Goal: Check status: Check status

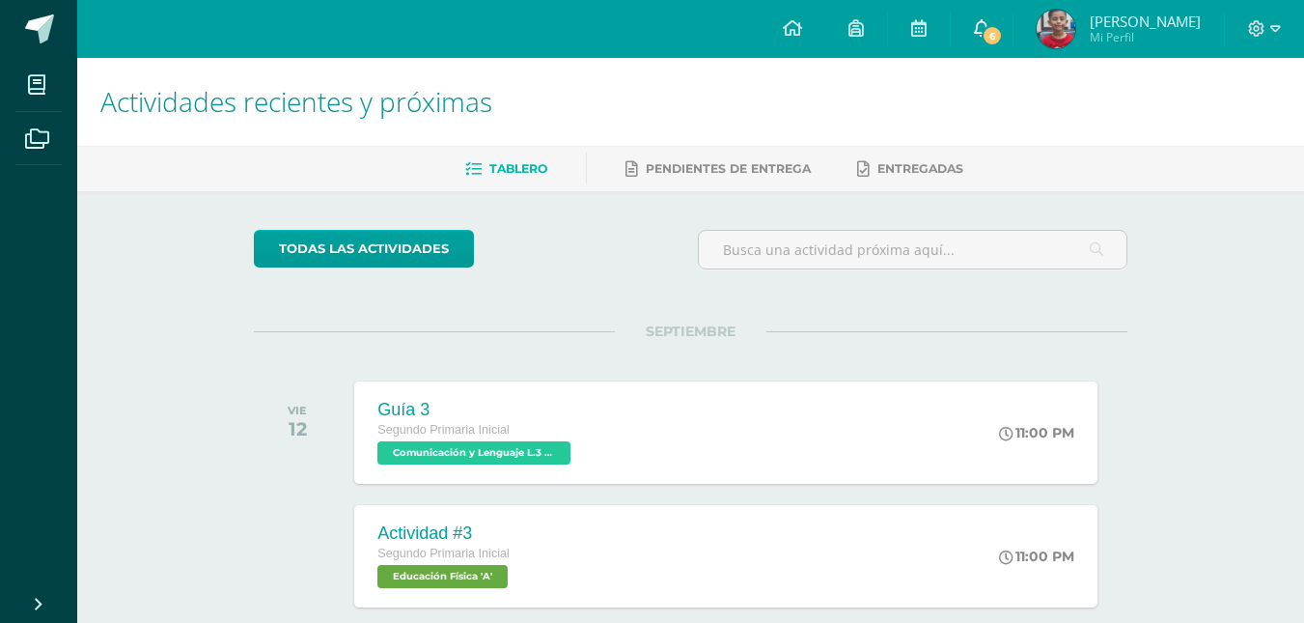
click at [990, 19] on icon at bounding box center [981, 27] width 15 height 17
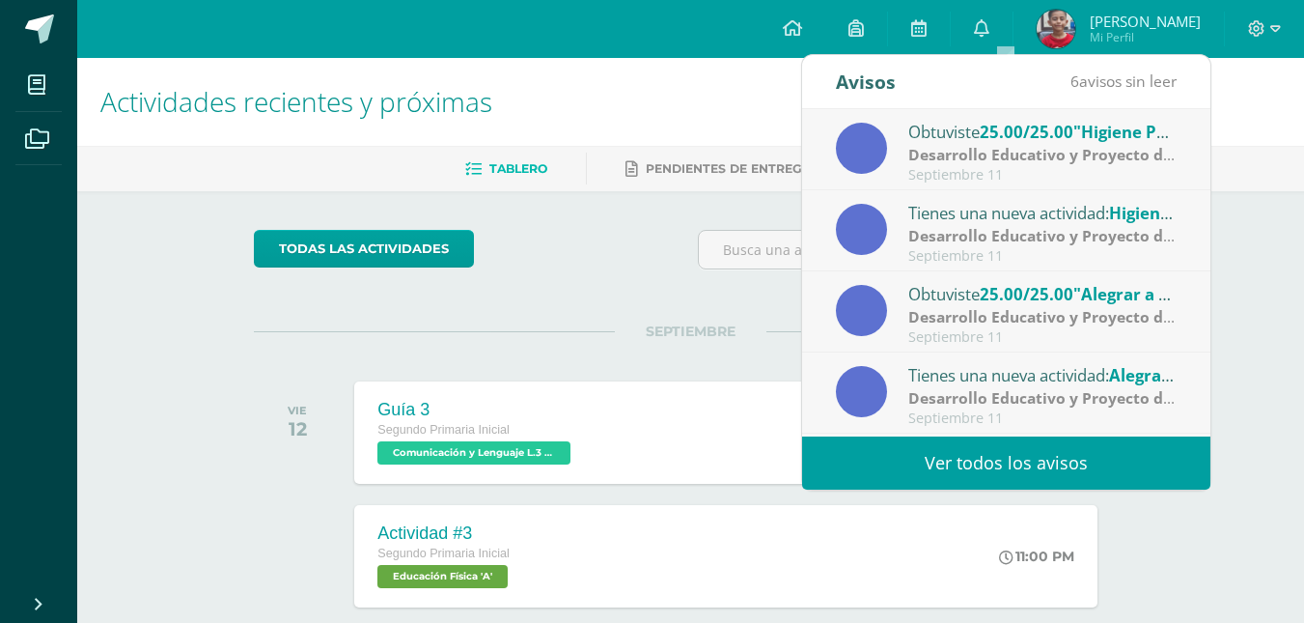
click at [1078, 447] on link "Ver todos los avisos" at bounding box center [1006, 462] width 408 height 53
click at [909, 134] on div "Obtuviste 25.00/25.00 "Higiene Personal" en Desarrollo Educativo y Proyecto de …" at bounding box center [1043, 131] width 268 height 25
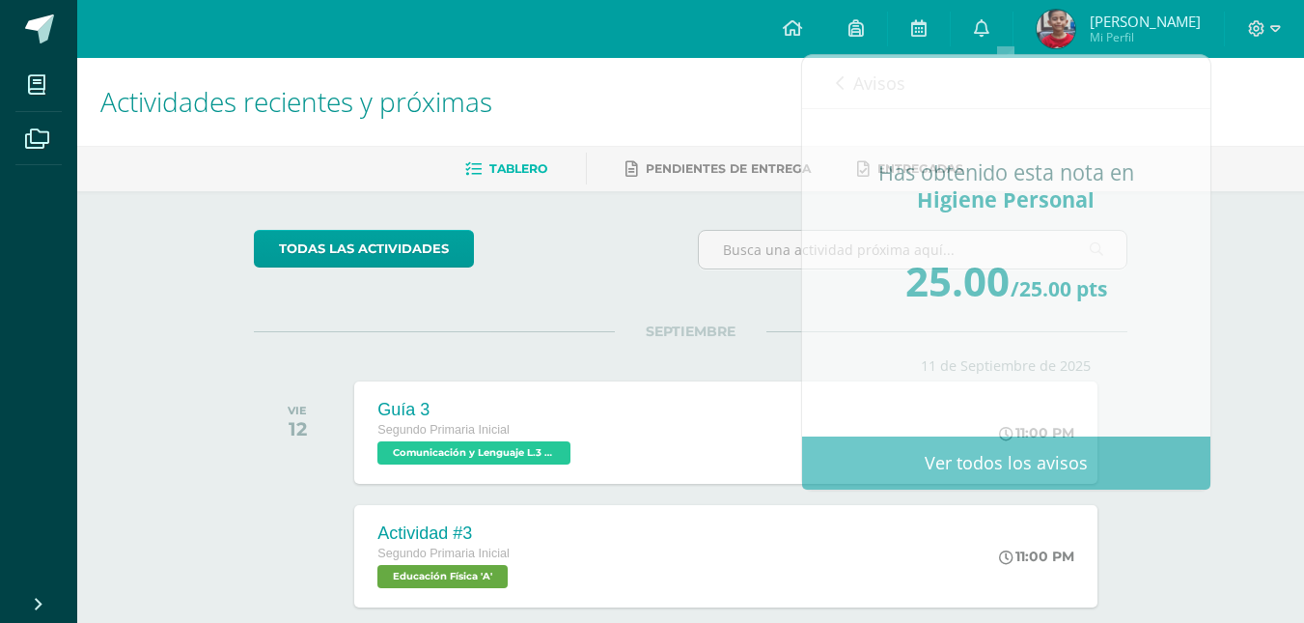
click at [713, 69] on h1 "Actividades recientes y próximas" at bounding box center [690, 102] width 1181 height 88
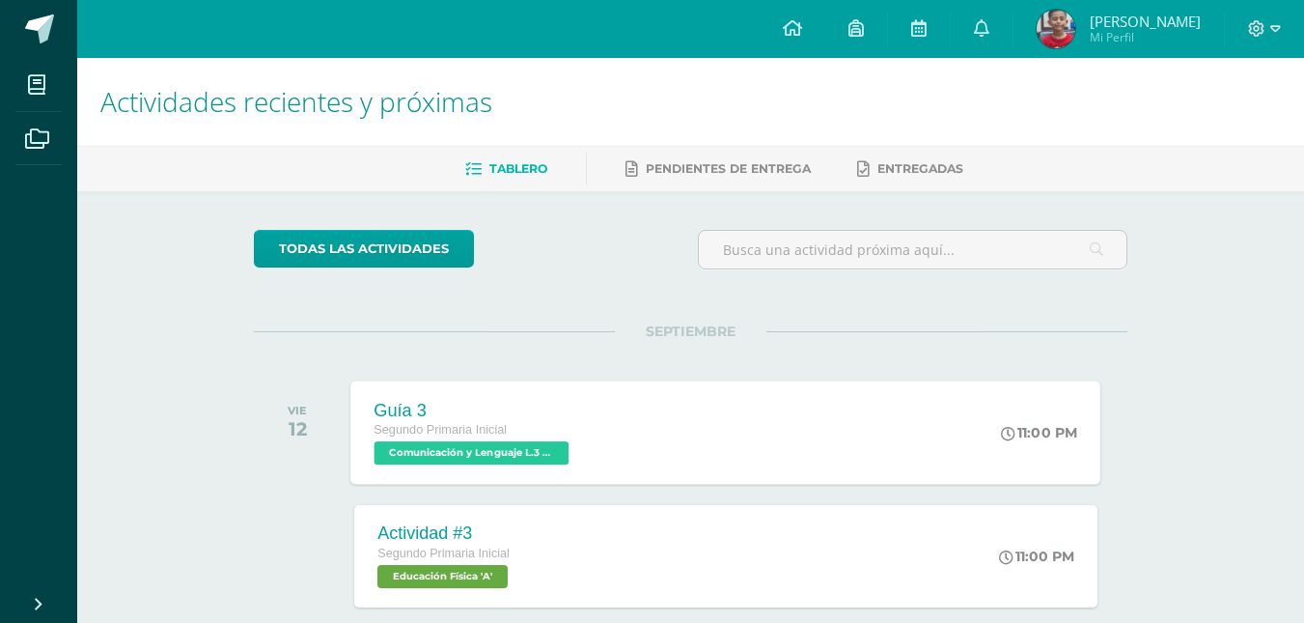
click at [523, 457] on span "Comunicación y Lenguaje L.3 (Inglés y Laboratorio) 'A'" at bounding box center [472, 452] width 195 height 23
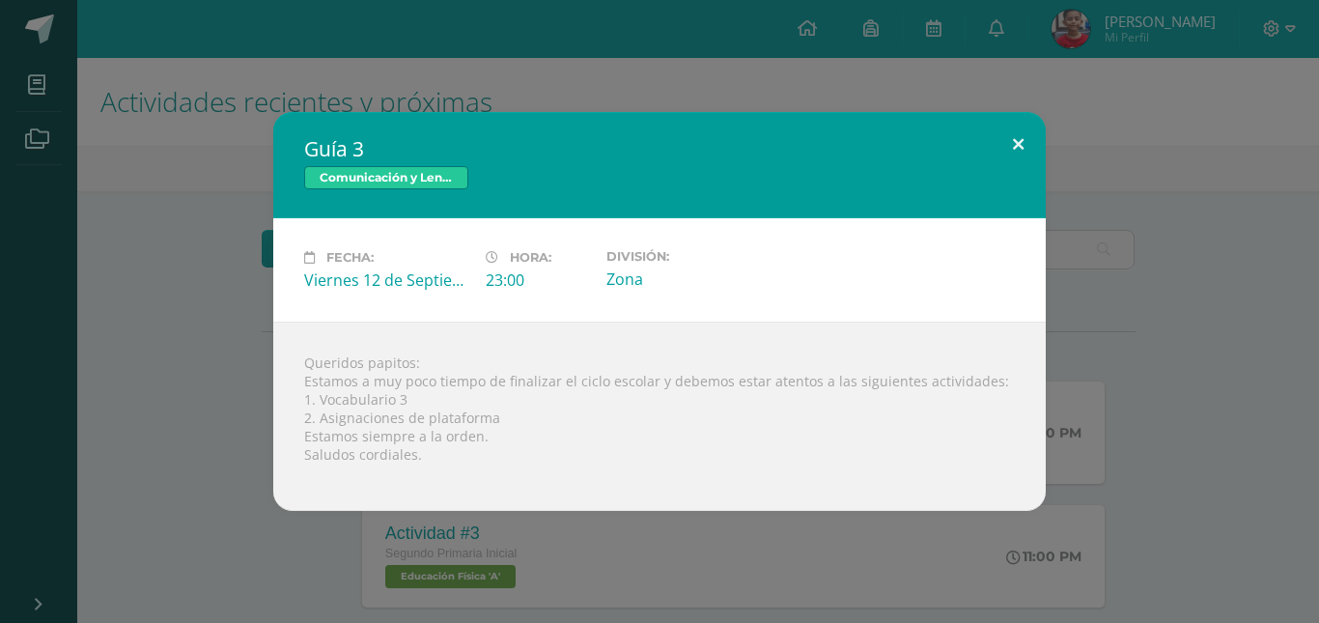
click at [1017, 142] on button at bounding box center [1018, 145] width 55 height 66
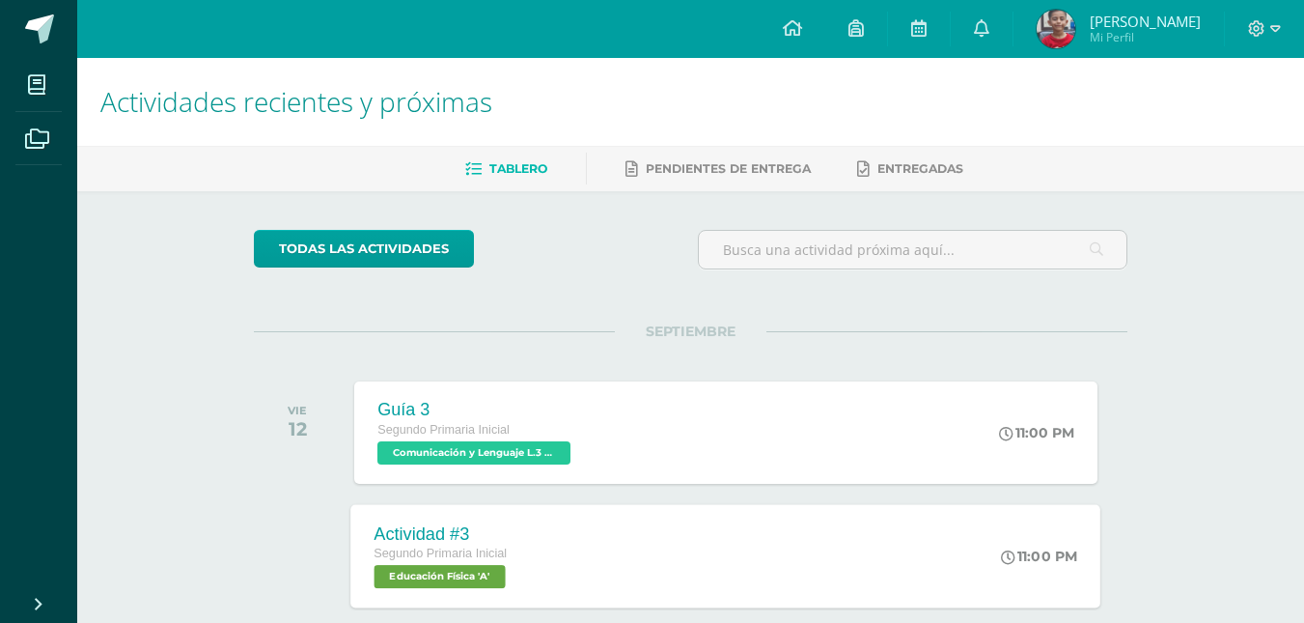
click at [477, 573] on span "Educación Física 'A'" at bounding box center [440, 576] width 131 height 23
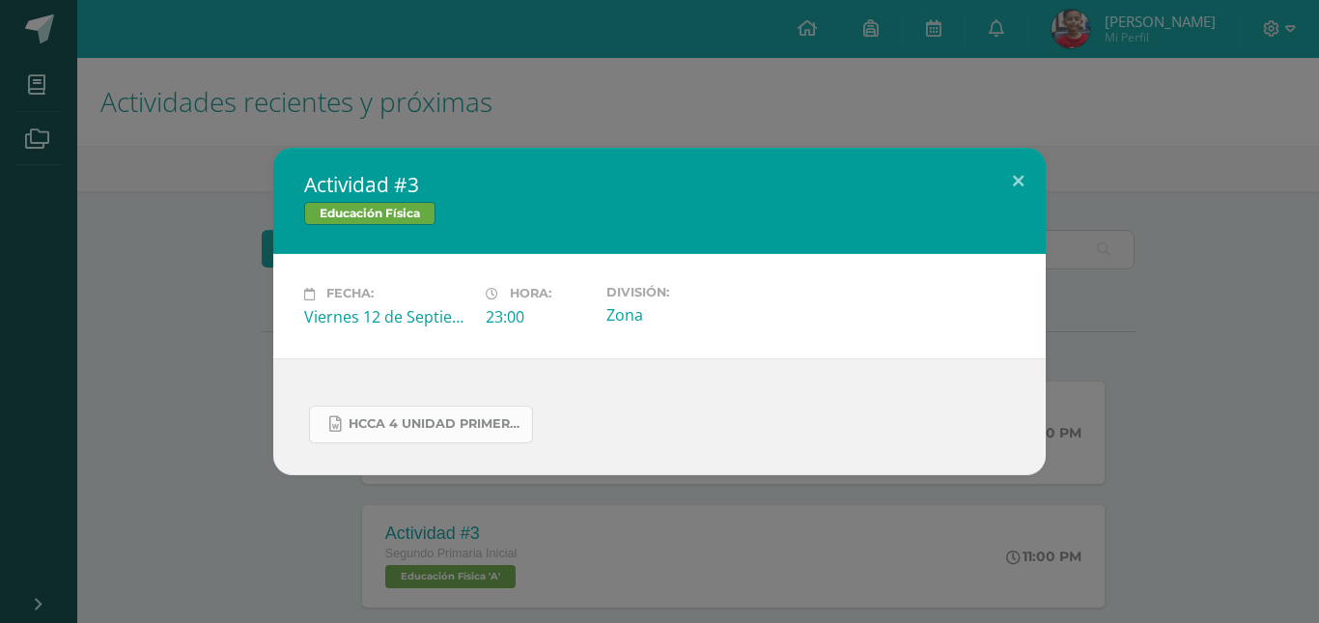
click at [409, 425] on span "HCCA 4 UNIDAD PRIMER CICLO 2025 .docx" at bounding box center [436, 423] width 174 height 15
click at [1084, 79] on div "Actividad #3 Educación Física Fecha: Viernes 12 de Septiembre Hora: 23:00 Divis…" at bounding box center [659, 311] width 1319 height 623
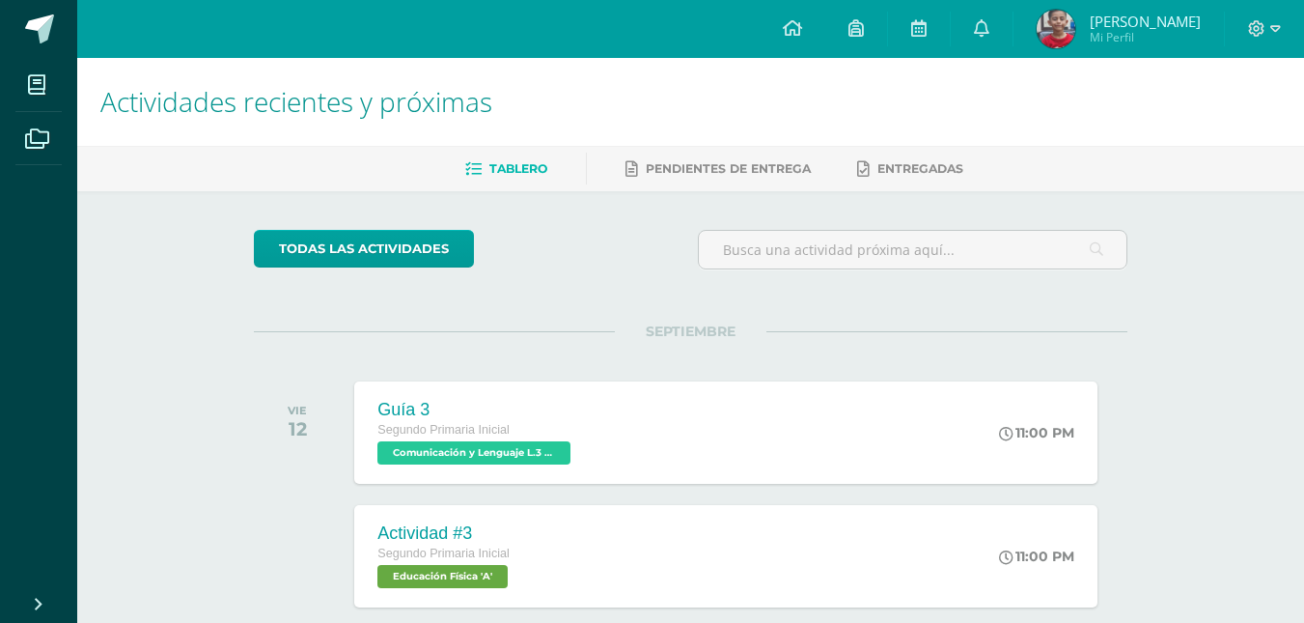
click at [1064, 29] on img at bounding box center [1056, 29] width 39 height 39
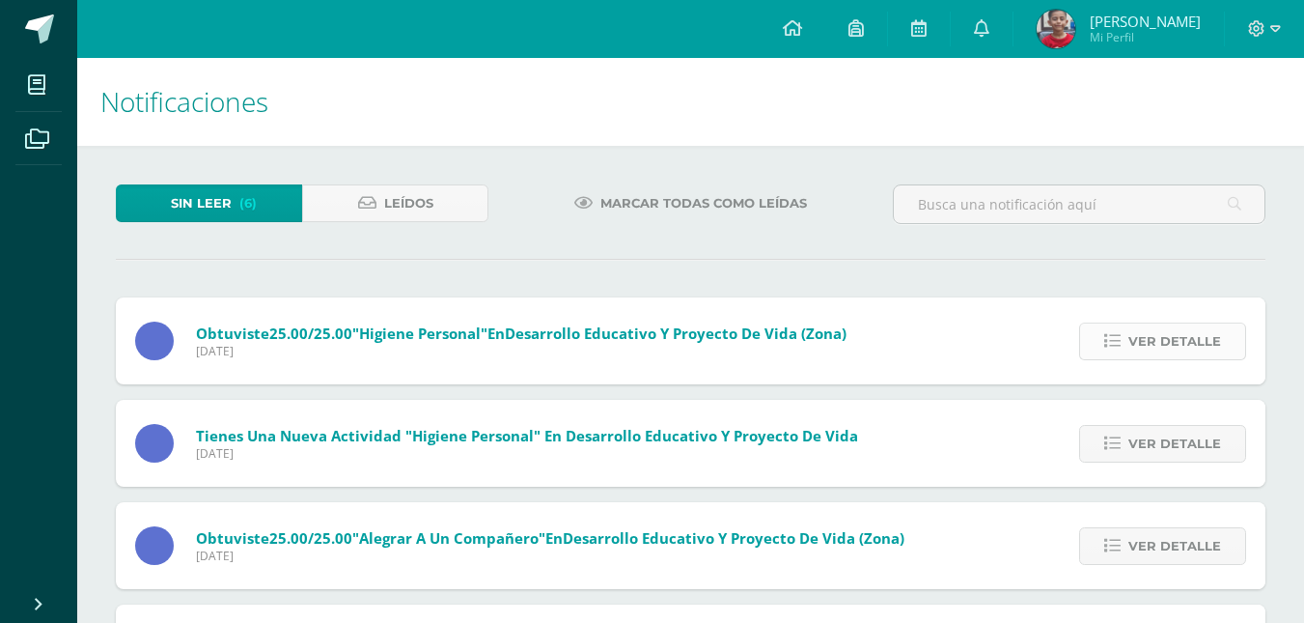
click at [1112, 341] on icon at bounding box center [1113, 341] width 16 height 16
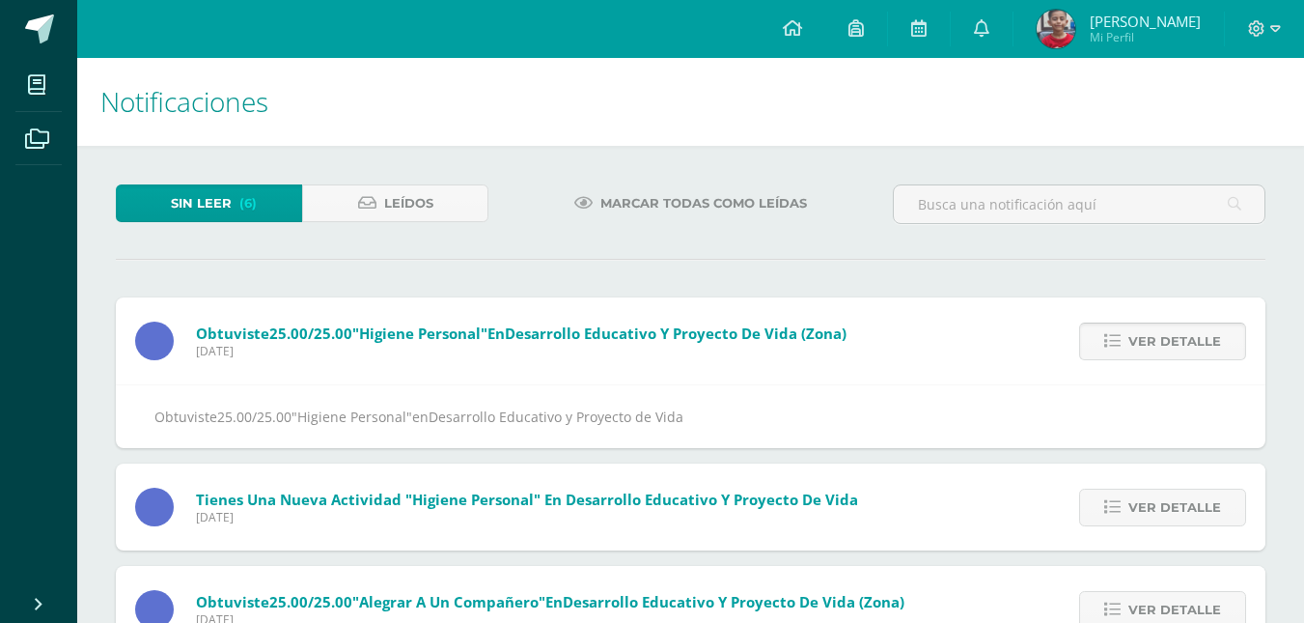
click at [1112, 341] on icon at bounding box center [1113, 341] width 16 height 16
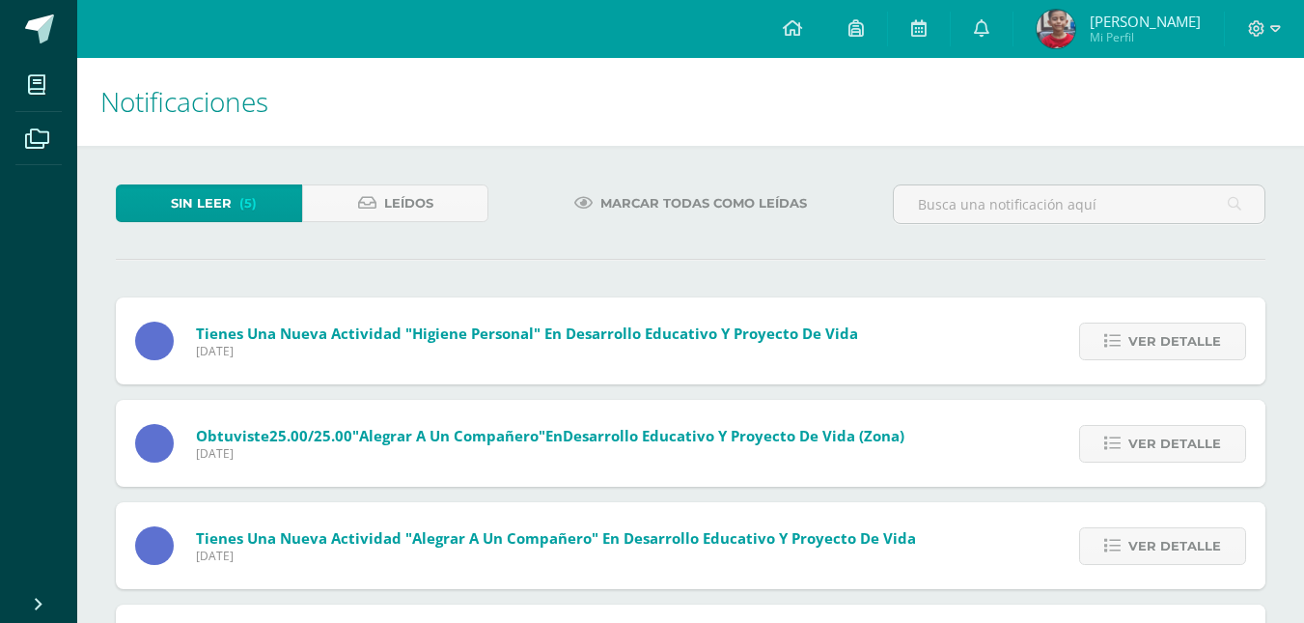
click at [1112, 341] on icon at bounding box center [1113, 341] width 16 height 16
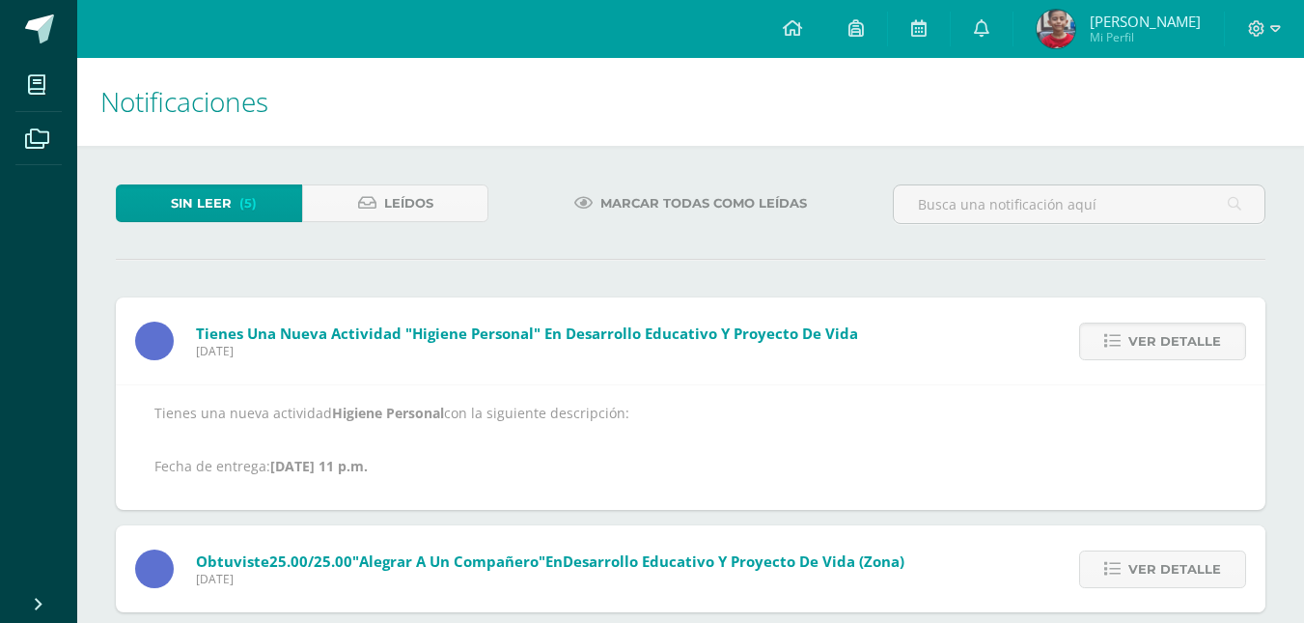
click at [1112, 341] on icon at bounding box center [1113, 341] width 16 height 16
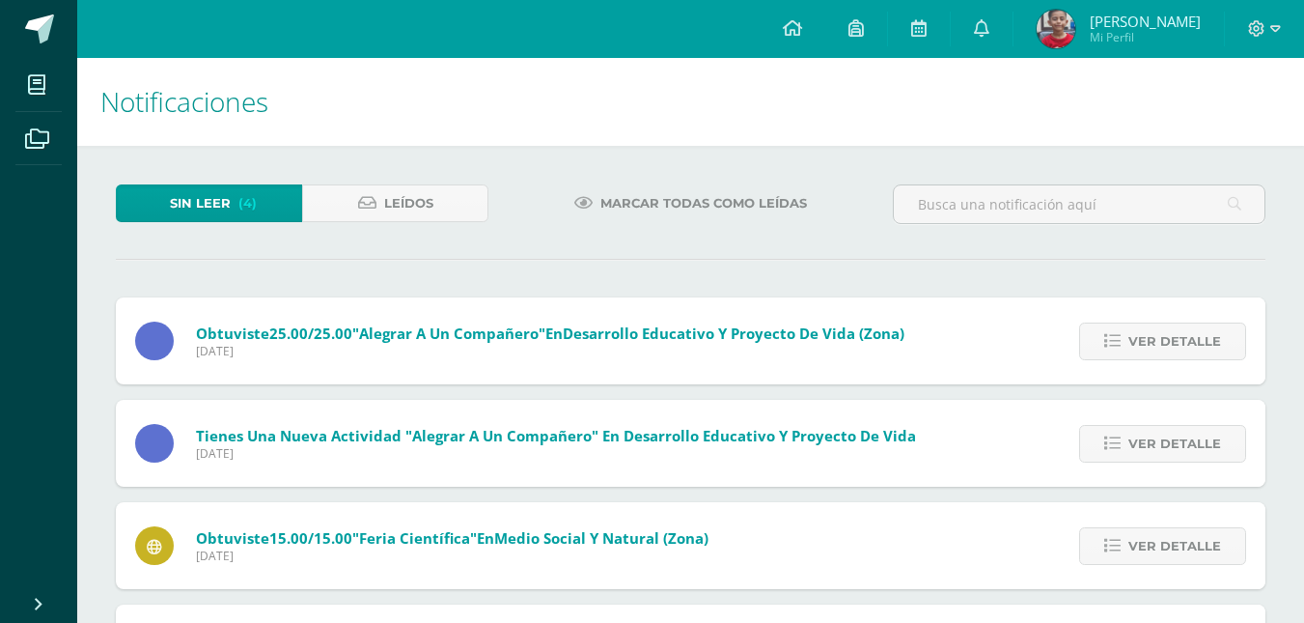
click at [1112, 341] on icon at bounding box center [1113, 341] width 16 height 16
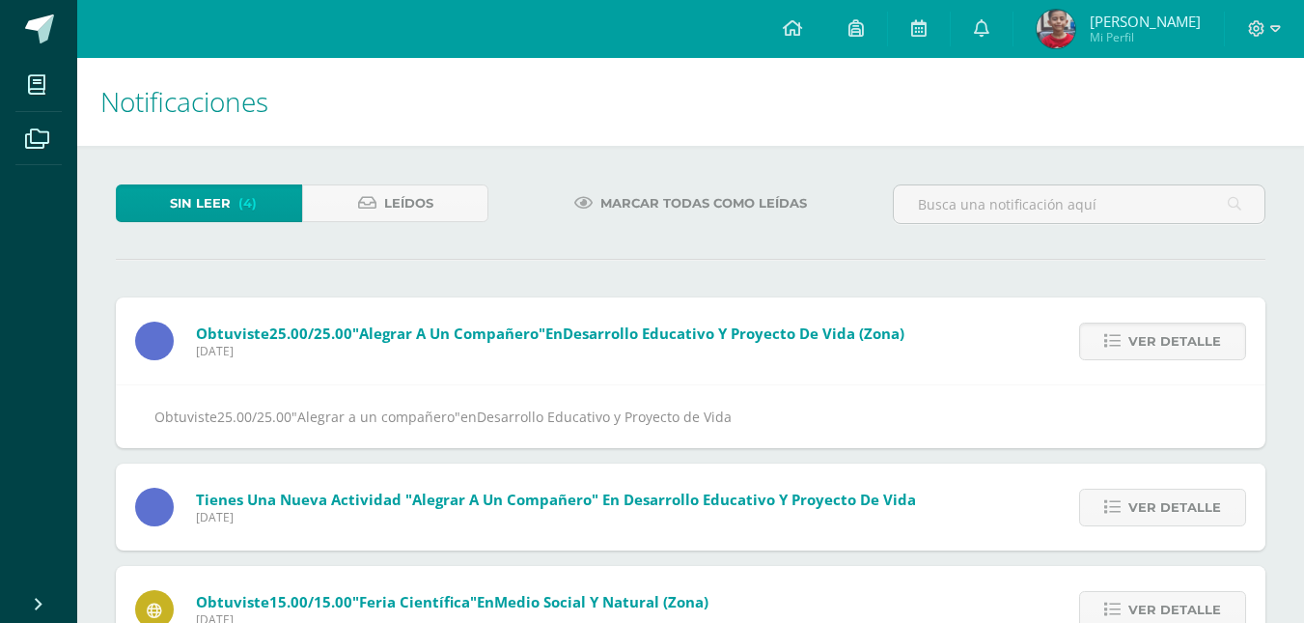
click at [1112, 341] on icon at bounding box center [1113, 341] width 16 height 16
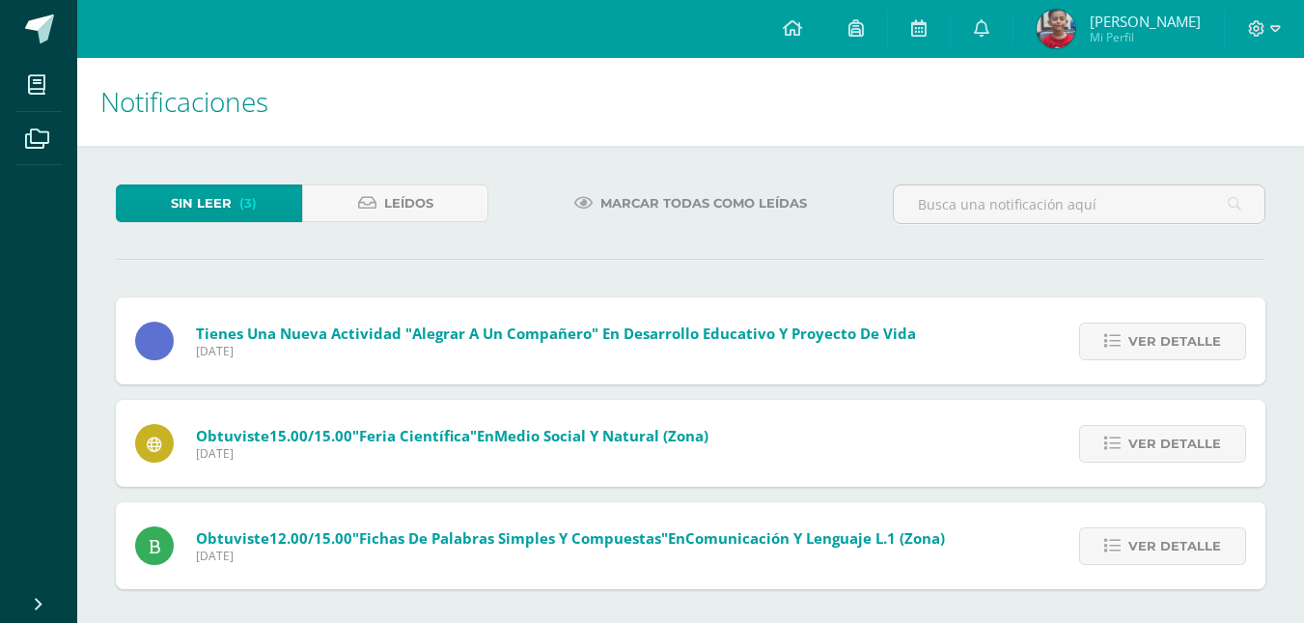
click at [1112, 341] on icon at bounding box center [1113, 341] width 16 height 16
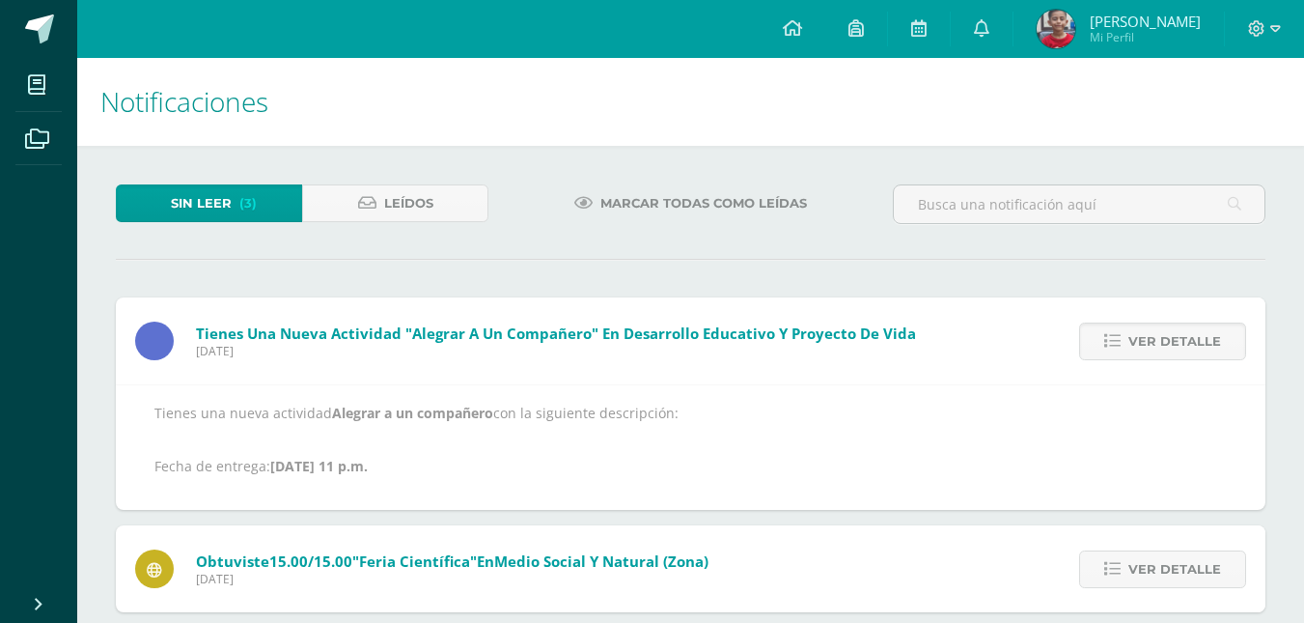
click at [1112, 341] on icon at bounding box center [1113, 341] width 16 height 16
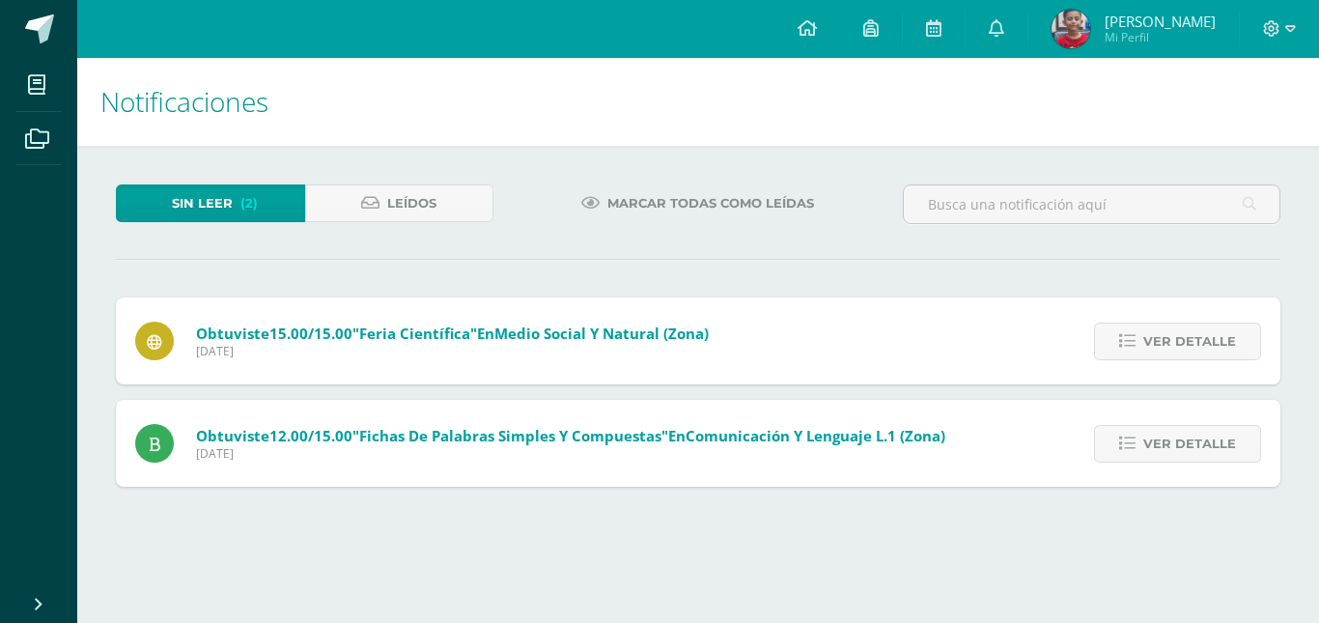
click at [1112, 341] on link "Ver detalle" at bounding box center [1177, 341] width 167 height 38
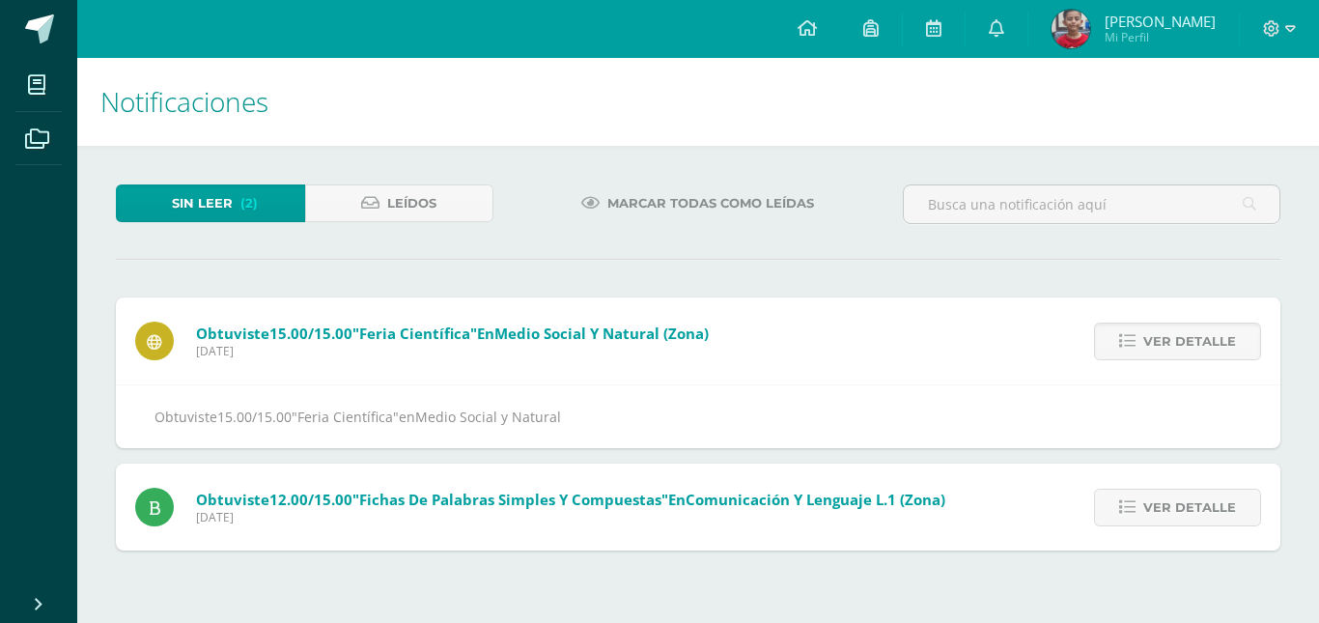
click at [1112, 341] on link "Ver detalle" at bounding box center [1177, 341] width 167 height 38
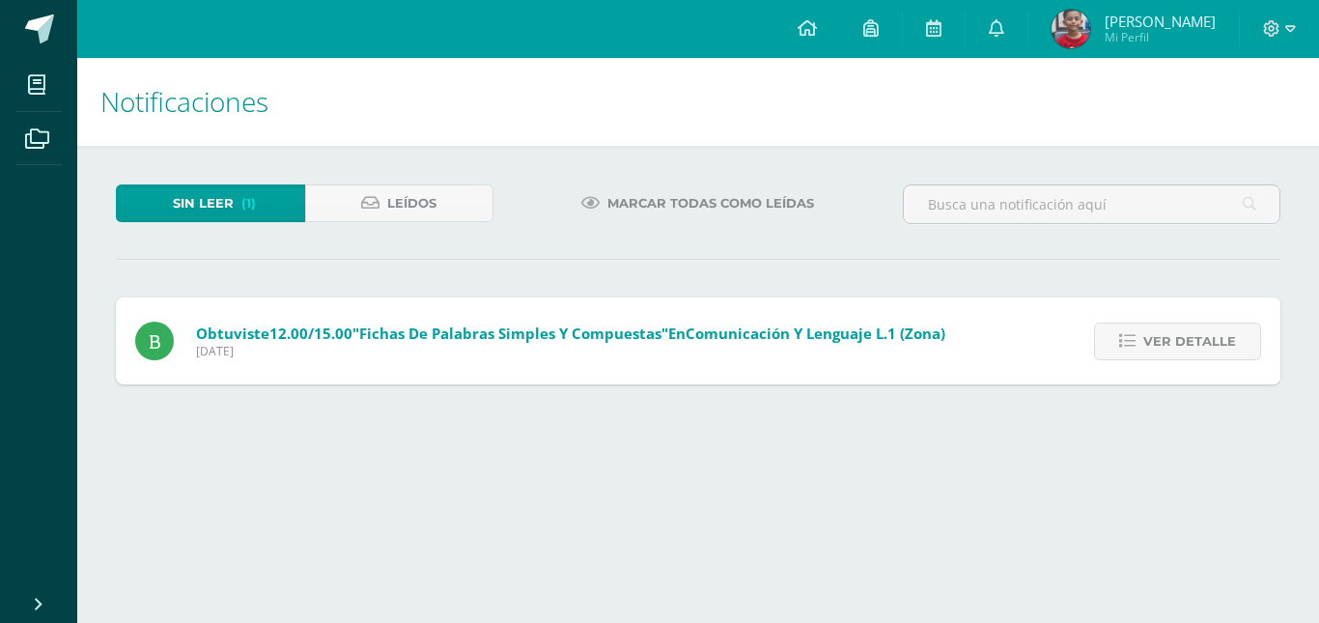
click at [1112, 341] on link "Ver detalle" at bounding box center [1177, 341] width 167 height 38
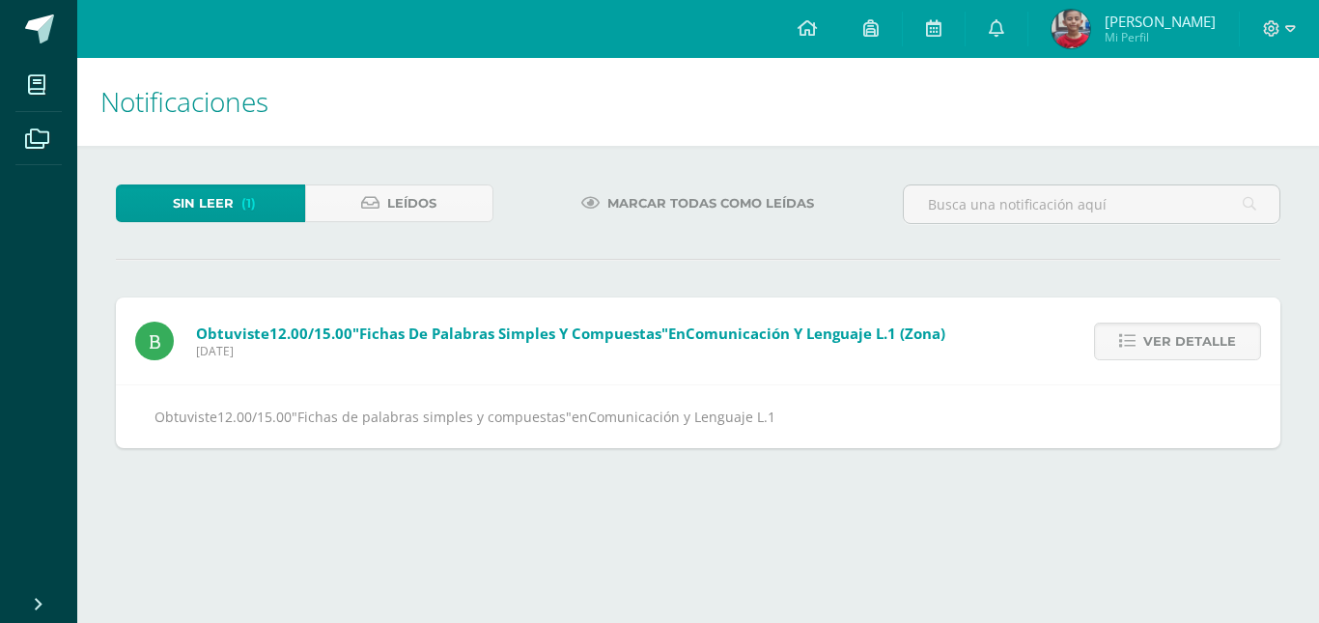
click at [1112, 341] on link "Ver detalle" at bounding box center [1177, 341] width 167 height 38
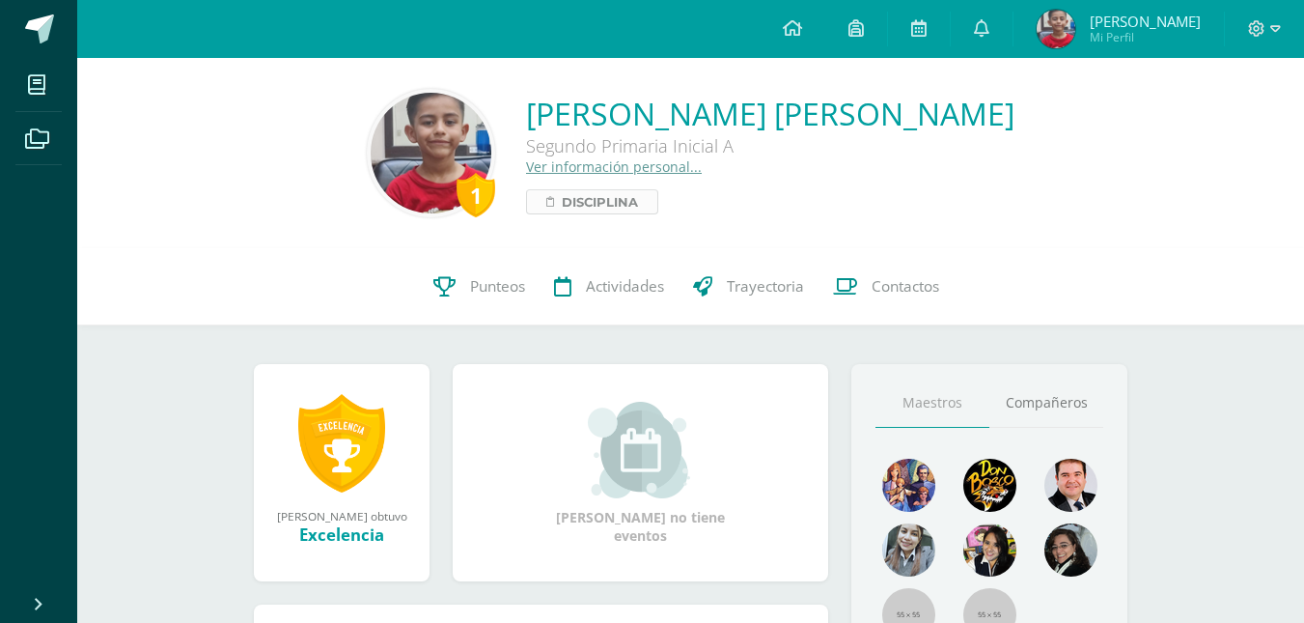
click at [638, 203] on span "Disciplina" at bounding box center [600, 201] width 76 height 23
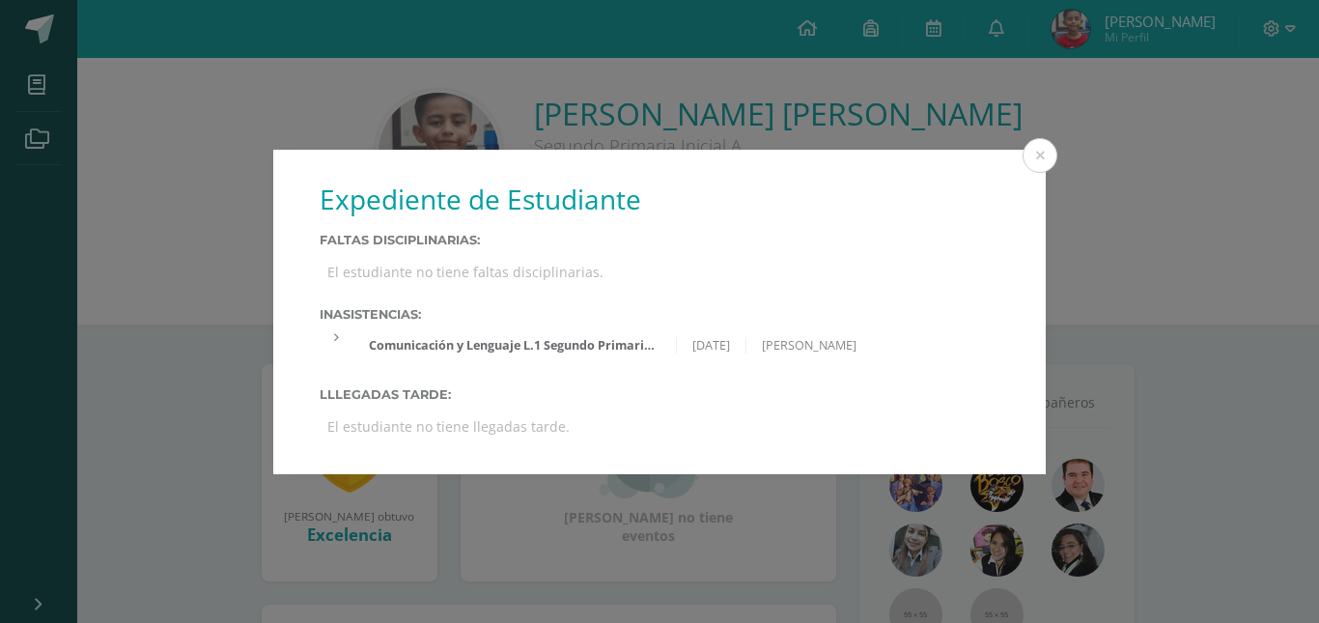
click at [588, 340] on div "Comunicación y Lenguaje L.1 Segundo Primaria Inicial 'A'" at bounding box center [514, 345] width 322 height 16
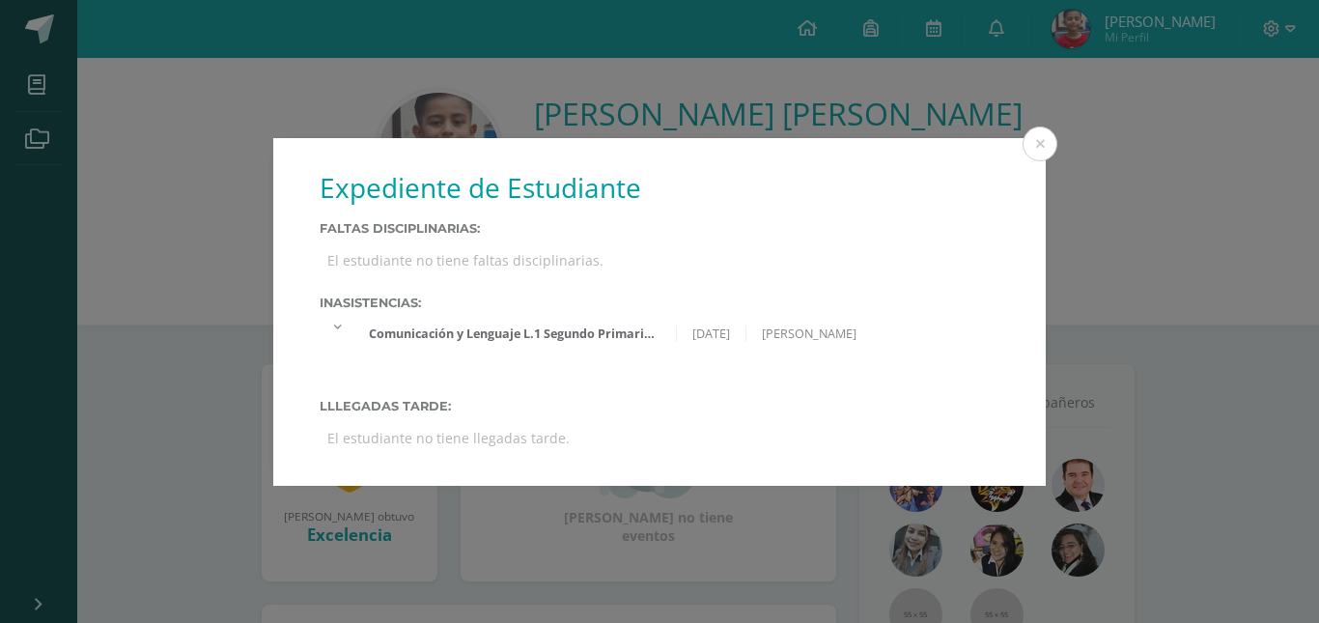
click at [214, 212] on div "Expediente de Estudiante Faltas Disciplinarias: El estudiante no tiene faltas d…" at bounding box center [659, 312] width 1303 height 348
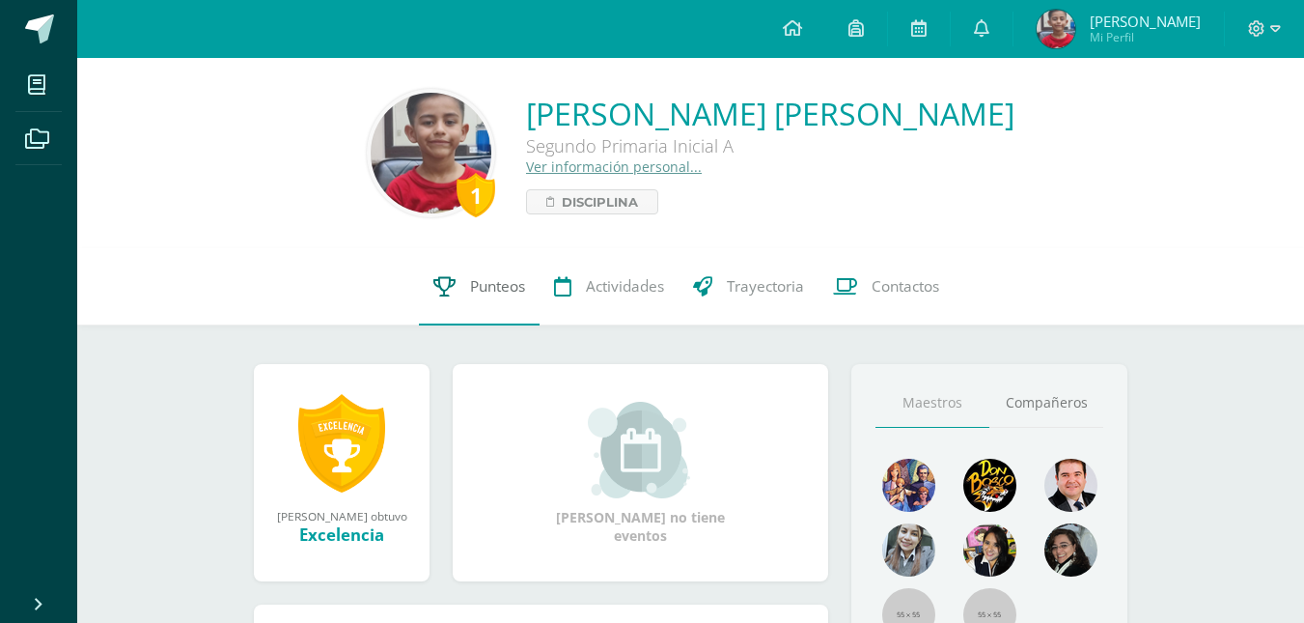
click at [487, 284] on span "Punteos" at bounding box center [497, 286] width 55 height 20
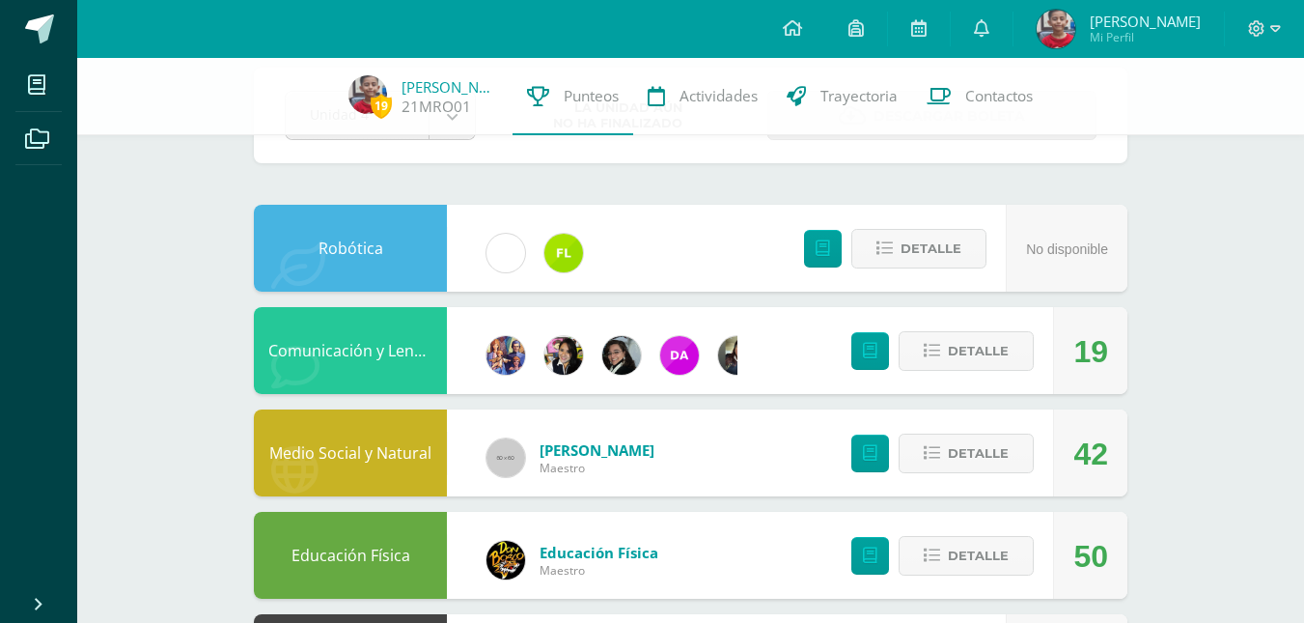
scroll to position [116, 0]
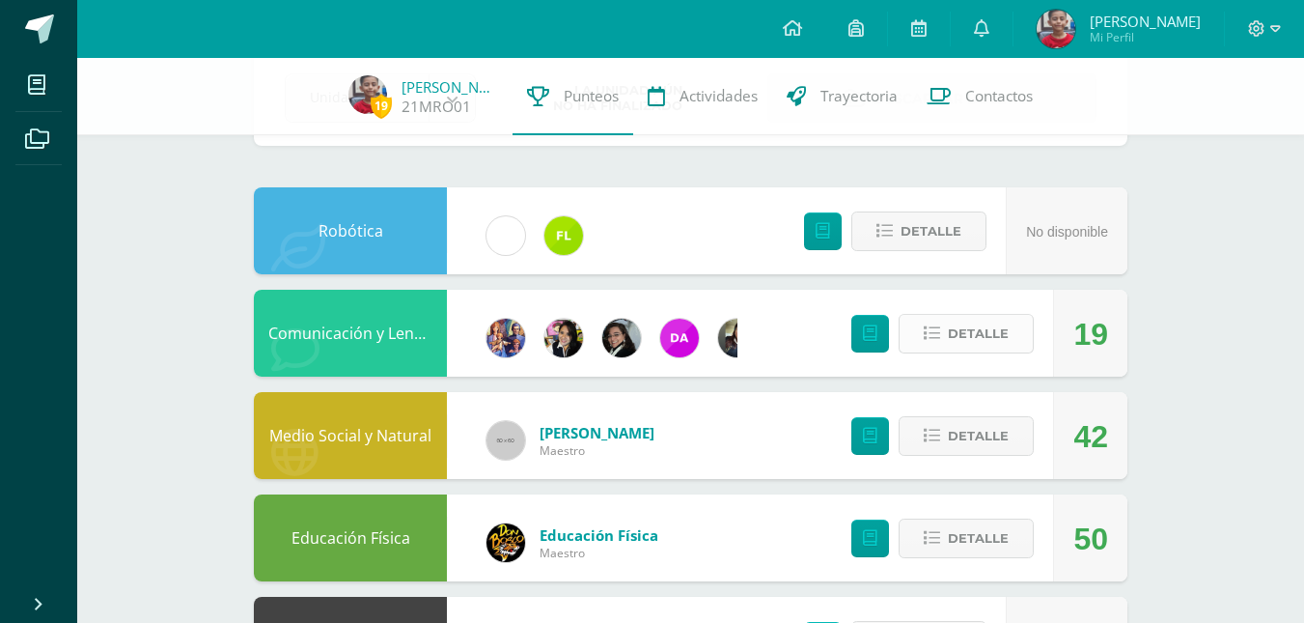
click at [940, 326] on icon at bounding box center [932, 333] width 16 height 16
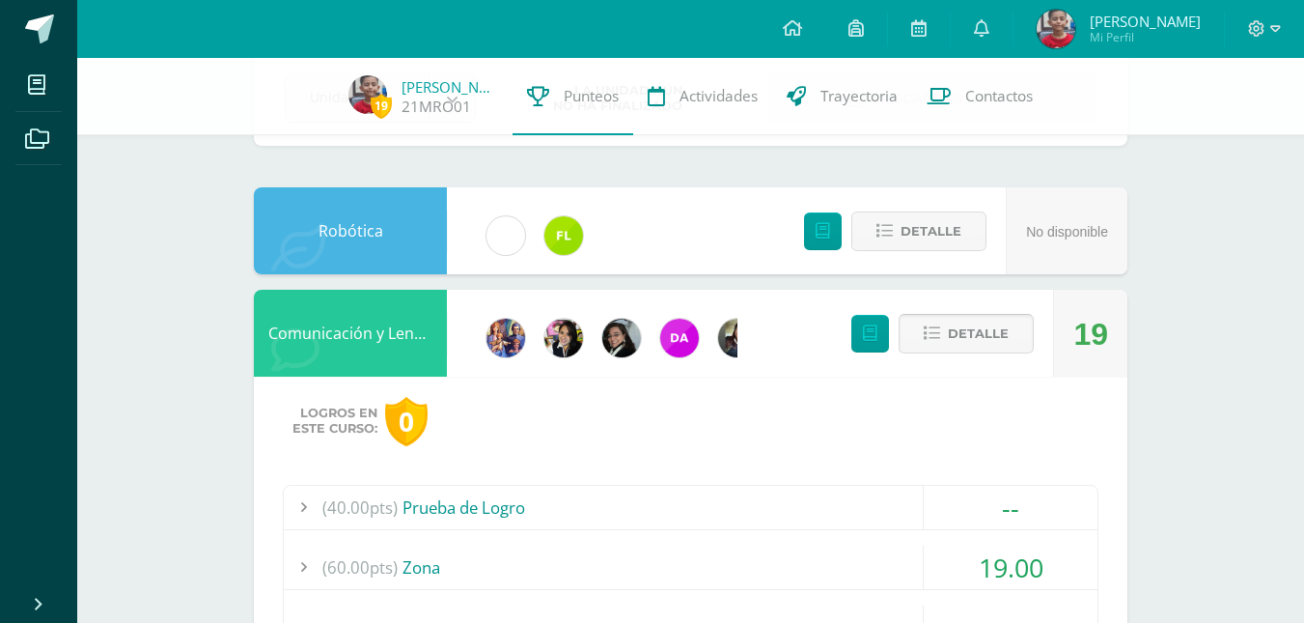
click at [940, 326] on icon at bounding box center [932, 333] width 16 height 16
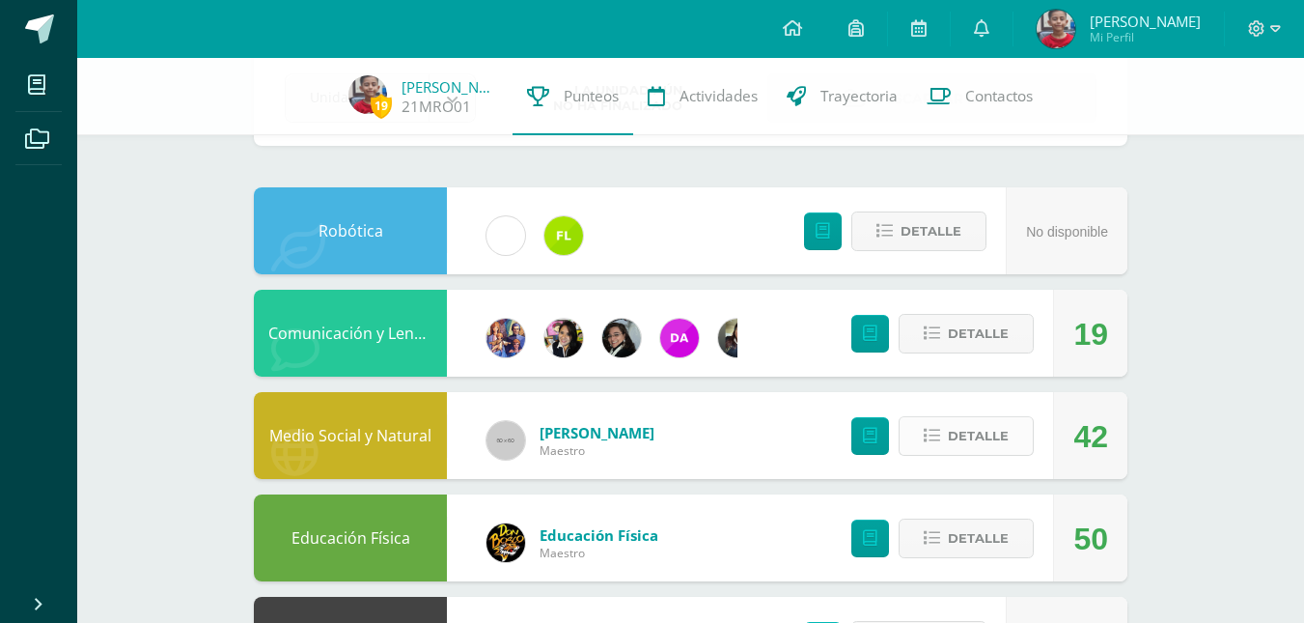
click at [937, 435] on icon at bounding box center [932, 436] width 16 height 16
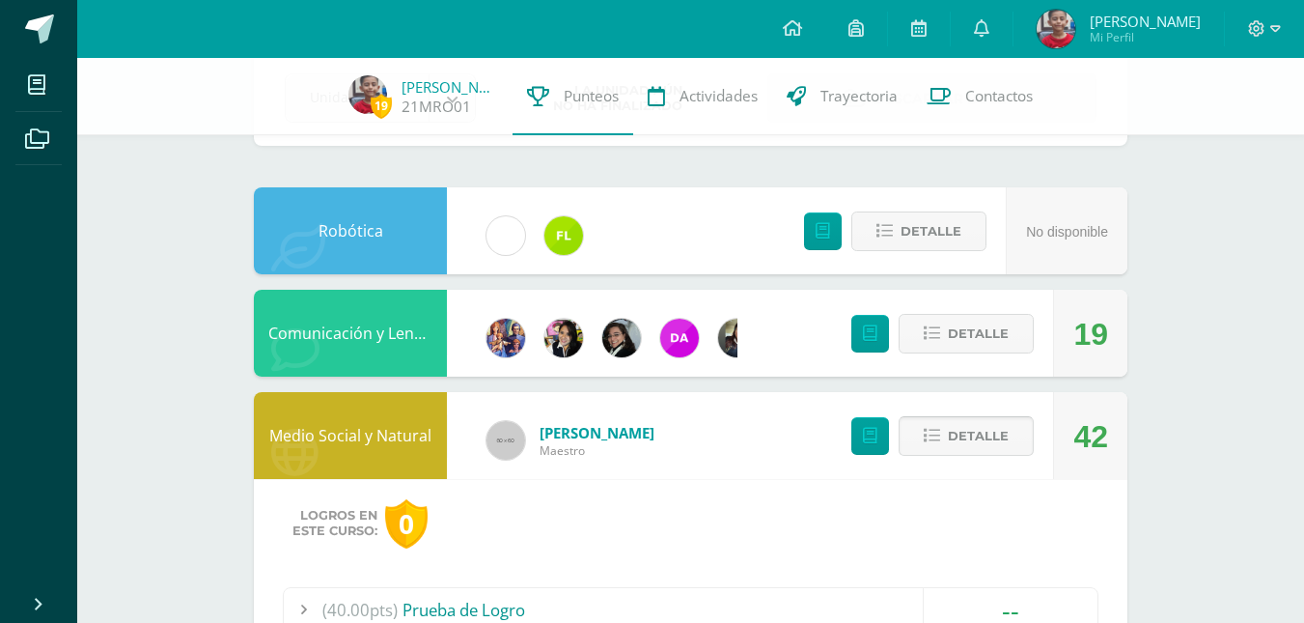
click at [937, 435] on icon at bounding box center [932, 436] width 16 height 16
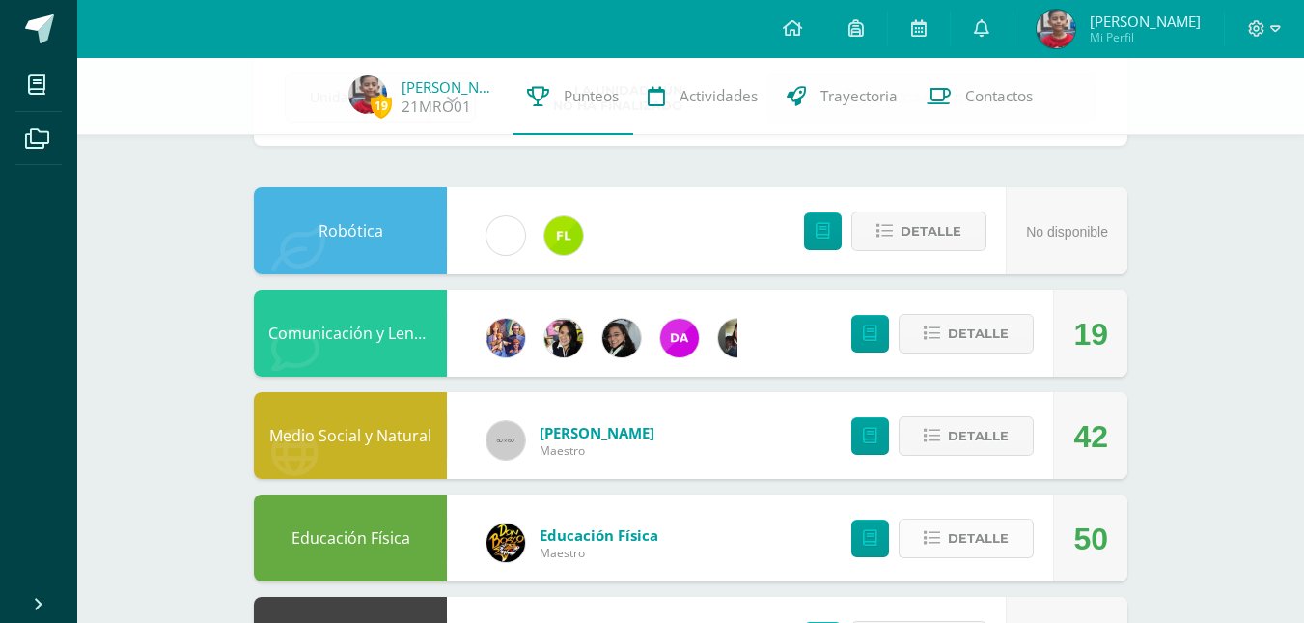
click at [938, 533] on icon at bounding box center [932, 538] width 16 height 16
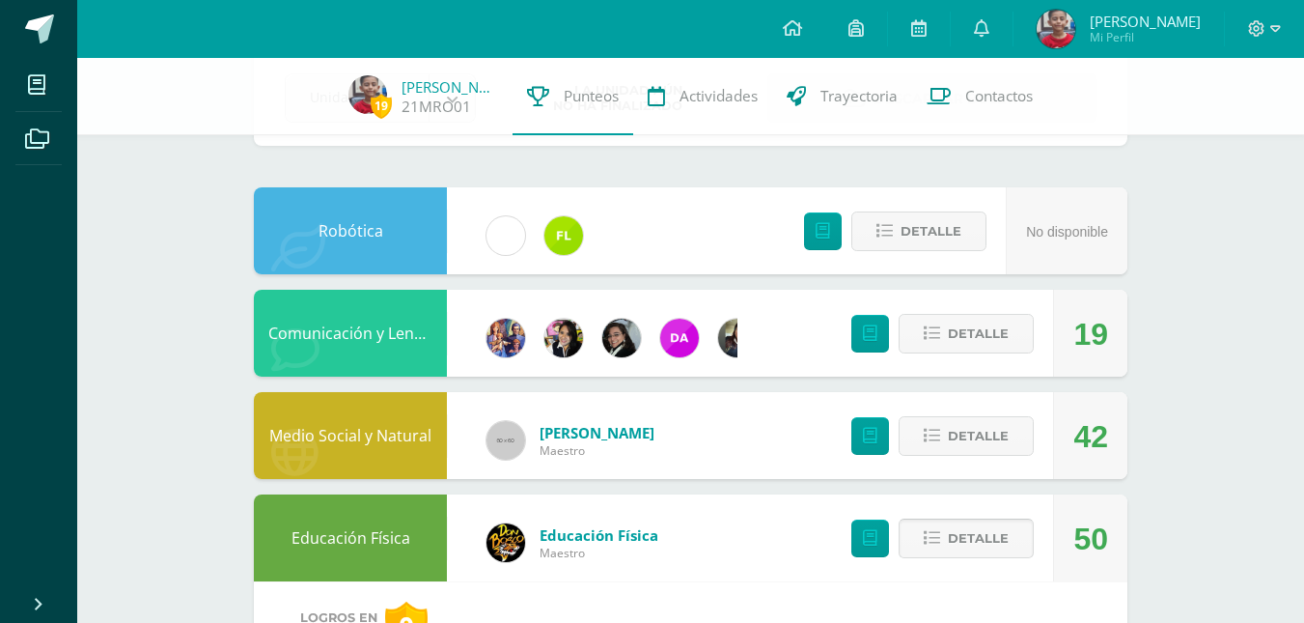
click at [927, 539] on icon at bounding box center [932, 538] width 16 height 16
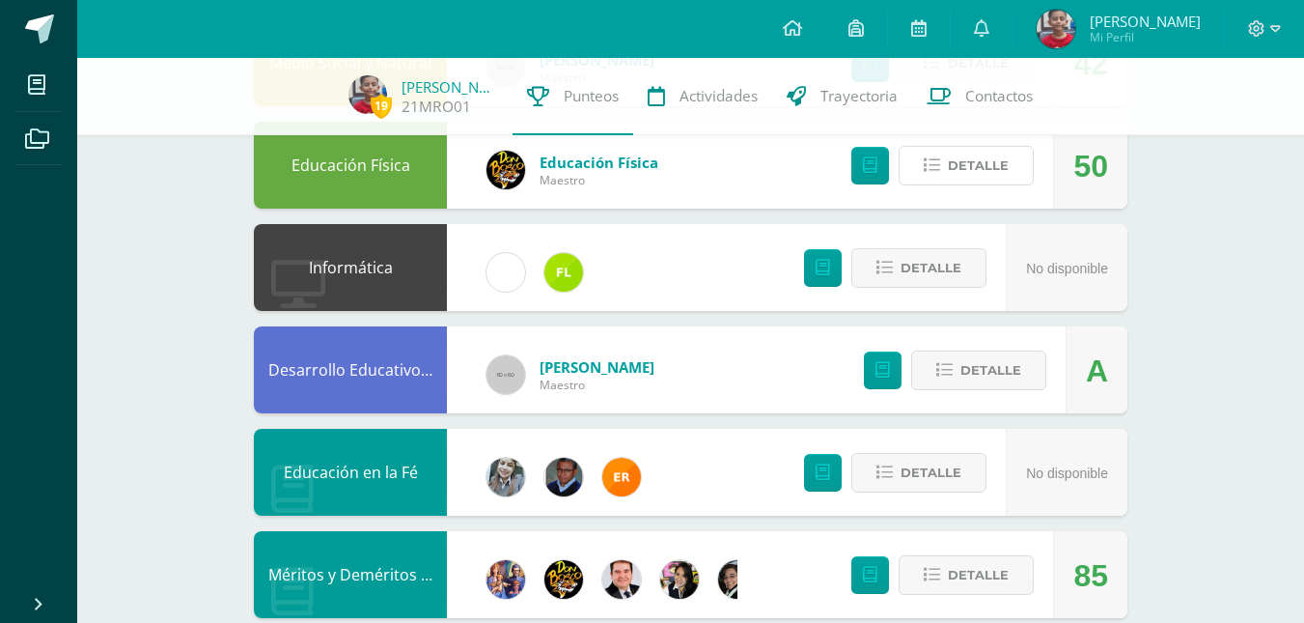
scroll to position [502, 0]
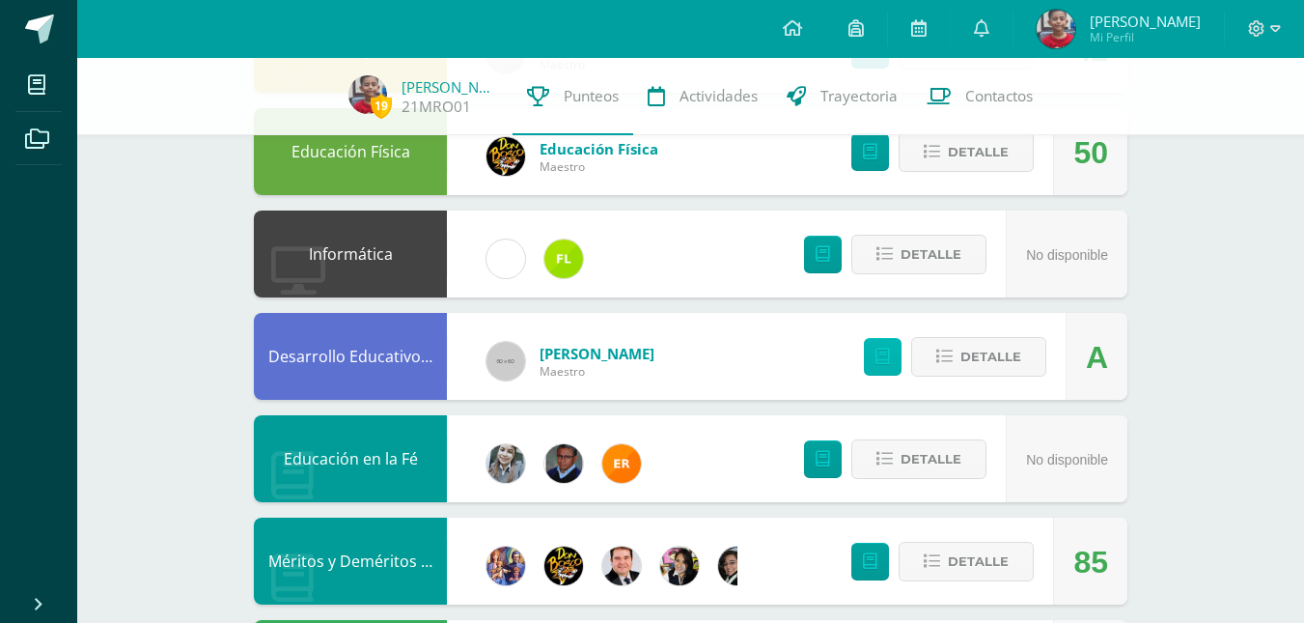
click at [897, 347] on link at bounding box center [883, 357] width 38 height 38
click at [1017, 347] on span "Detalle" at bounding box center [991, 357] width 61 height 36
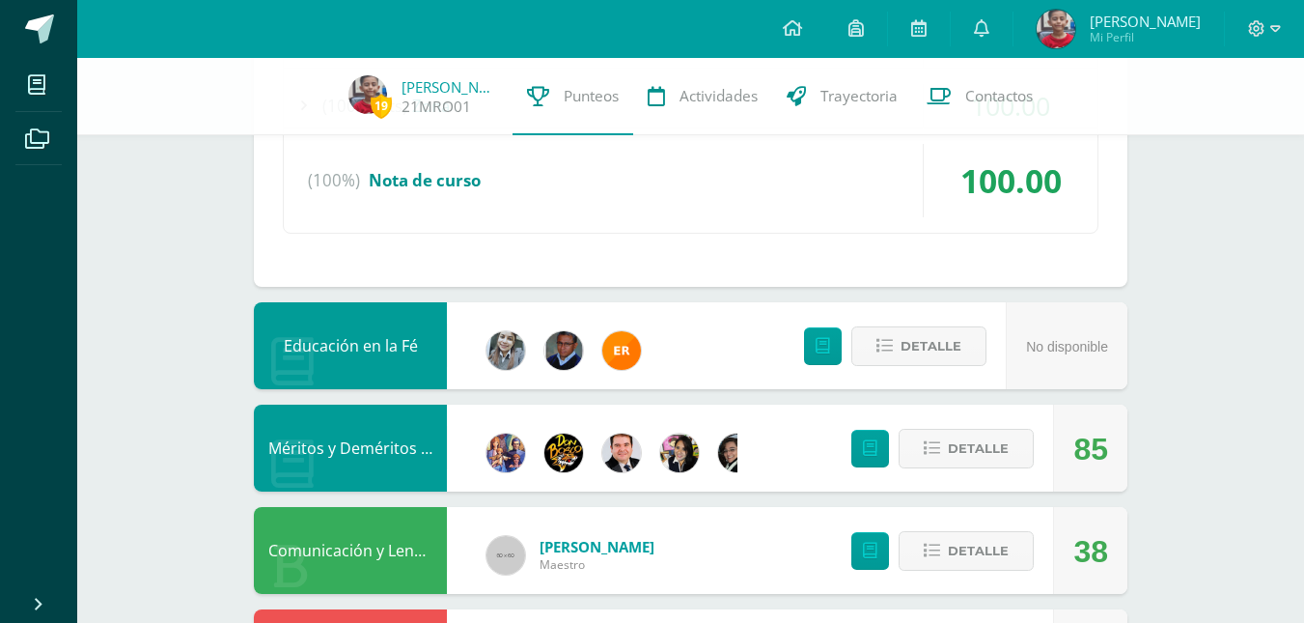
scroll to position [1004, 0]
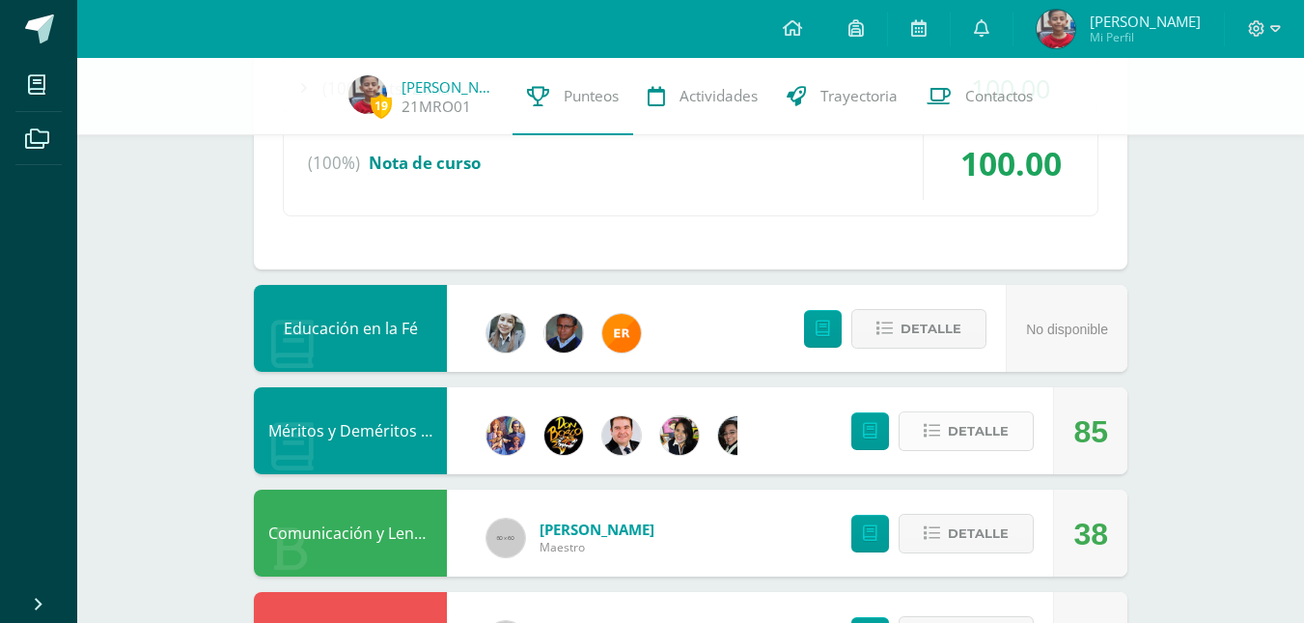
click at [1011, 430] on button "Detalle" at bounding box center [966, 431] width 135 height 40
